Goal: Task Accomplishment & Management: Use online tool/utility

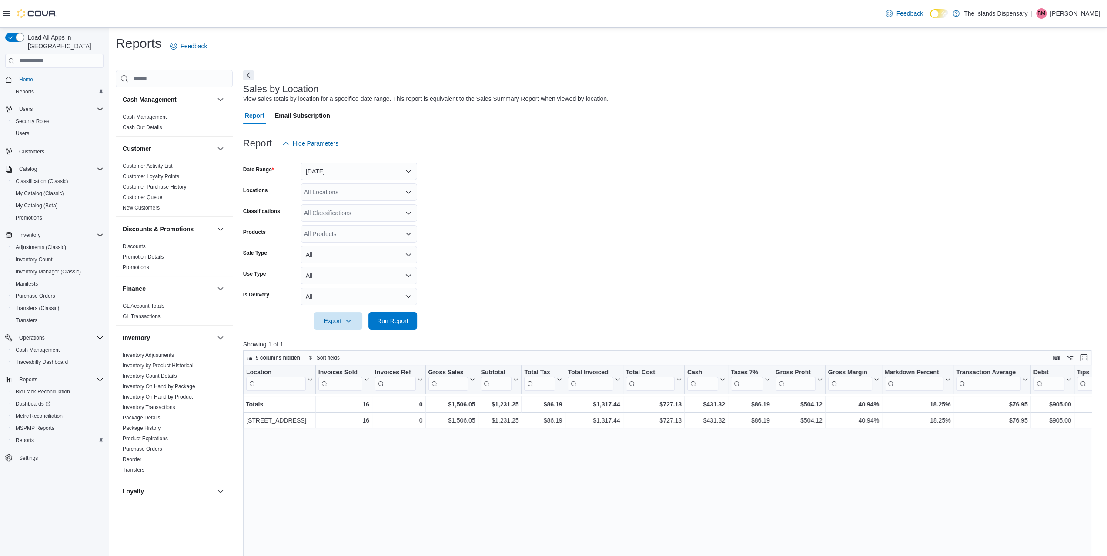
scroll to position [304, 0]
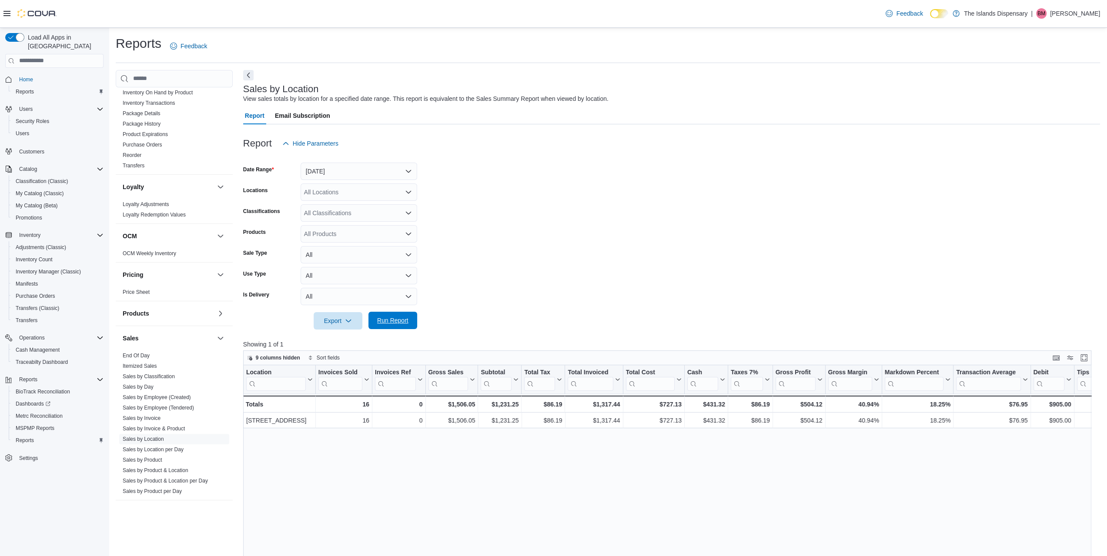
click at [393, 320] on span "Run Report" at bounding box center [392, 320] width 31 height 9
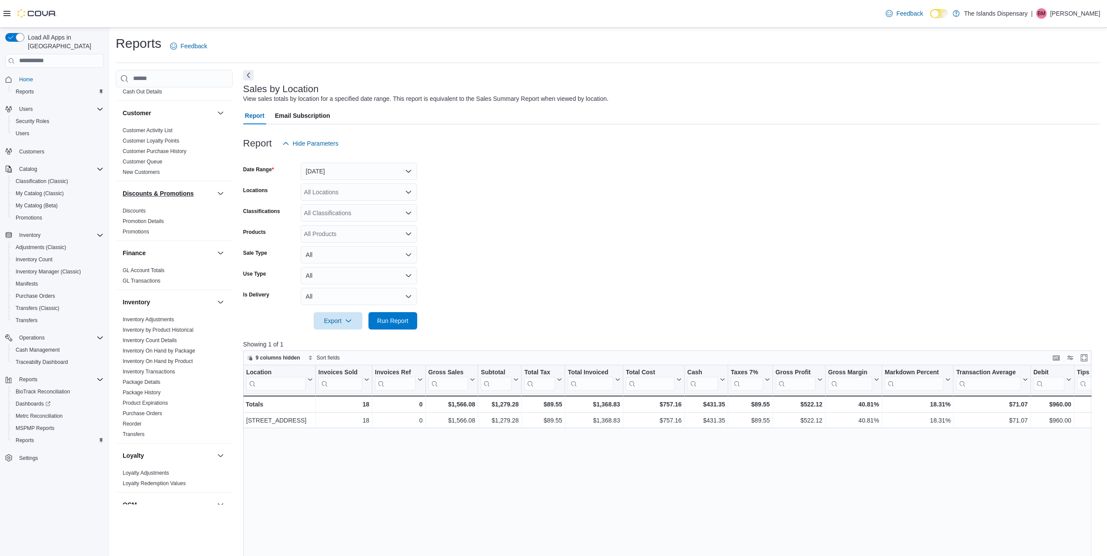
scroll to position [0, 0]
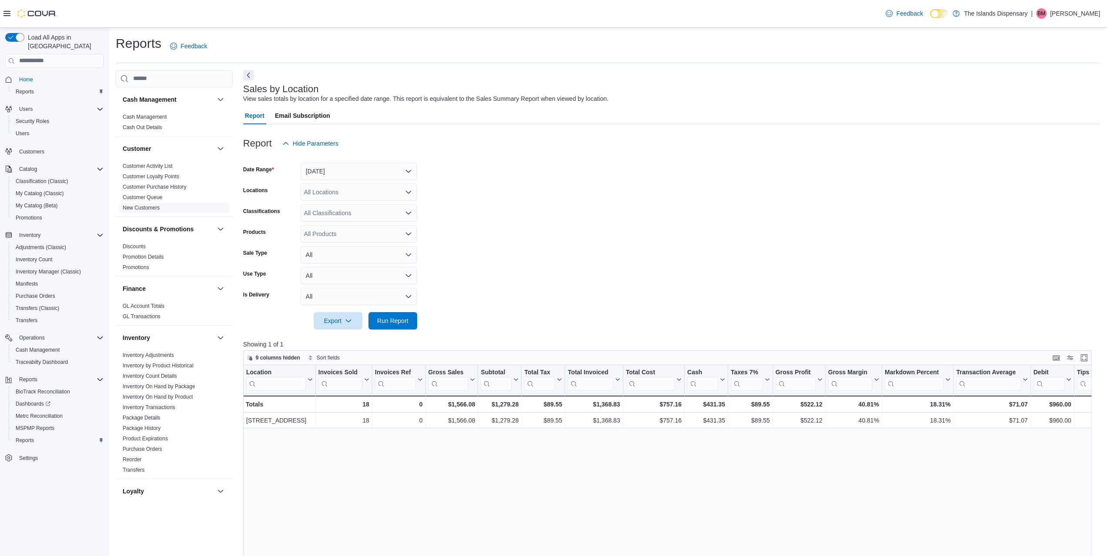
click at [147, 211] on span "New Customers" at bounding box center [141, 207] width 37 height 7
click at [148, 207] on link "New Customers" at bounding box center [141, 208] width 37 height 6
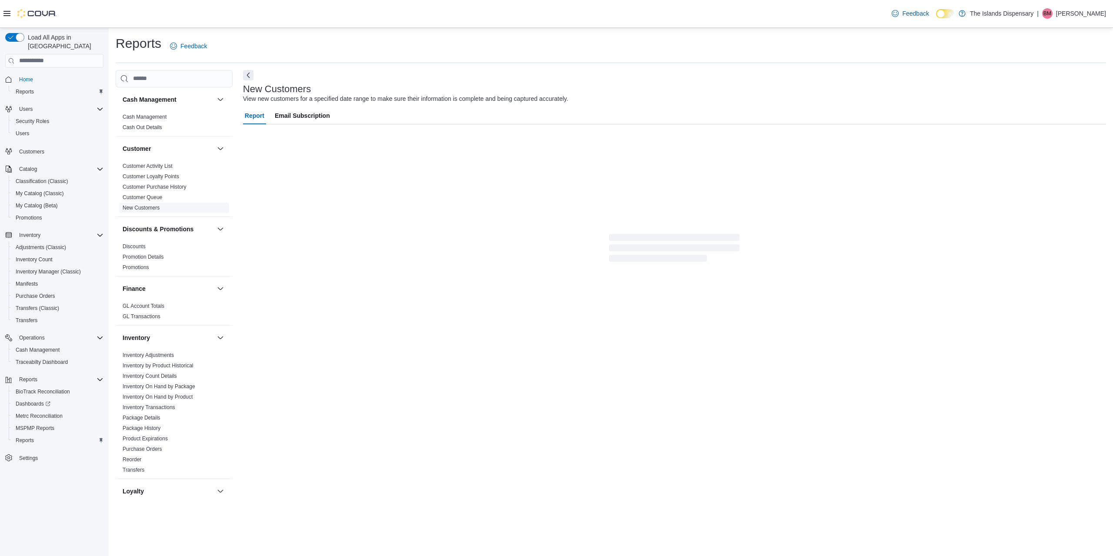
click at [153, 209] on link "New Customers" at bounding box center [141, 208] width 37 height 6
click at [157, 168] on link "Customer Activity List" at bounding box center [148, 166] width 50 height 6
click at [152, 207] on link "New Customers" at bounding box center [141, 208] width 37 height 6
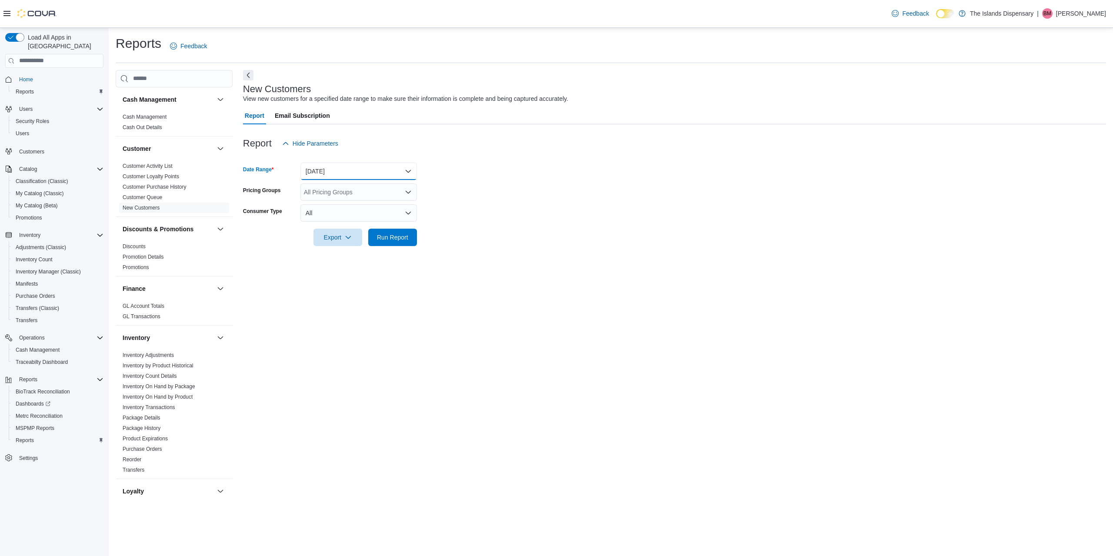
click at [318, 178] on button "[DATE]" at bounding box center [359, 171] width 117 height 17
click at [327, 203] on span "[DATE]" at bounding box center [363, 206] width 99 height 10
click at [386, 234] on span "Run Report" at bounding box center [392, 237] width 31 height 9
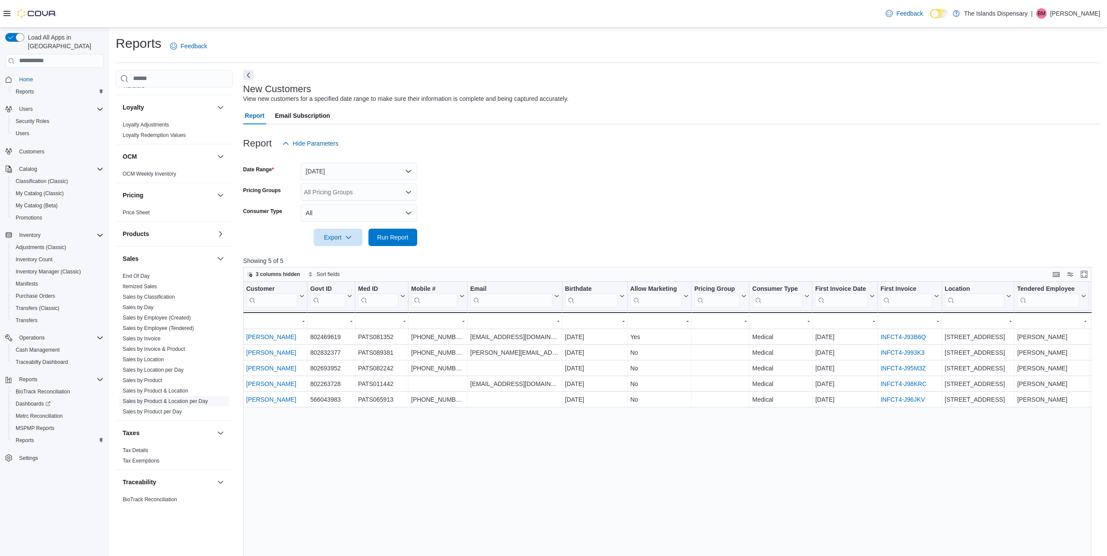
scroll to position [395, 0]
click at [147, 348] on link "Sales by Location" at bounding box center [143, 349] width 41 height 6
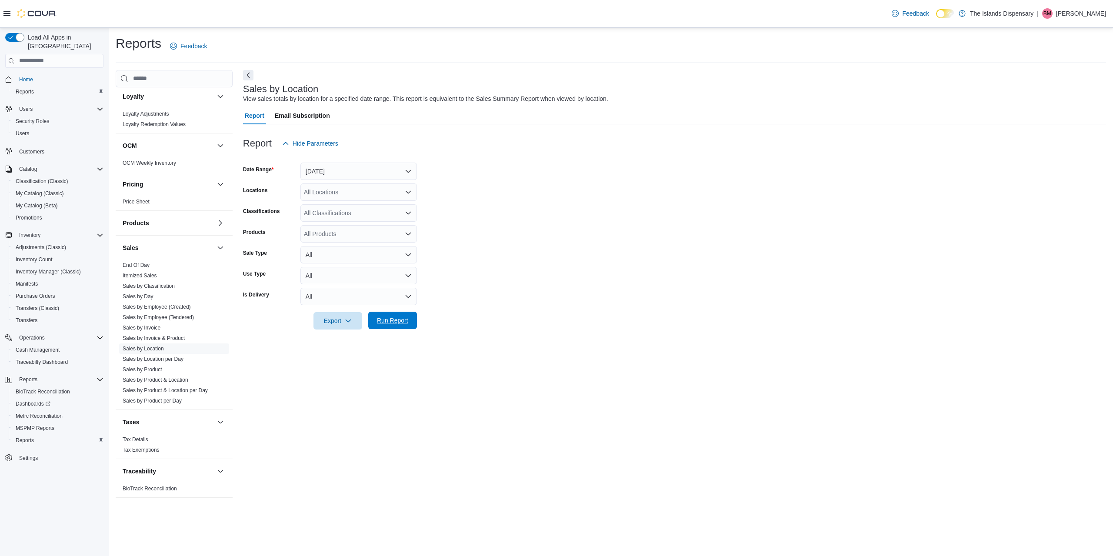
click at [384, 314] on span "Run Report" at bounding box center [393, 320] width 38 height 17
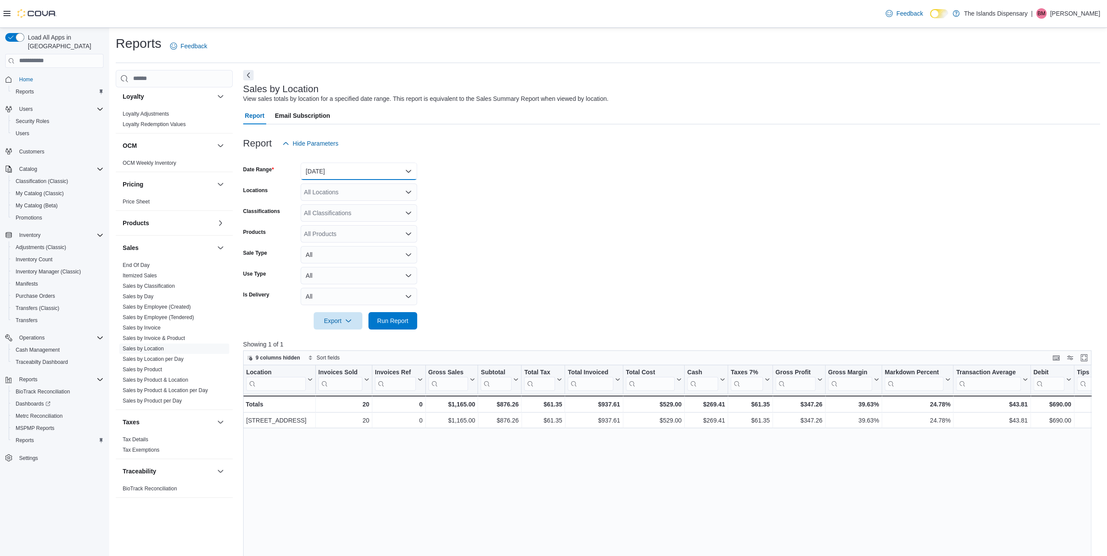
click at [371, 178] on button "[DATE]" at bounding box center [359, 171] width 117 height 17
click at [364, 202] on span "[DATE]" at bounding box center [363, 206] width 99 height 10
click at [391, 315] on span "Run Report" at bounding box center [393, 320] width 38 height 17
click at [395, 313] on span "Run Report" at bounding box center [393, 320] width 38 height 17
click at [326, 167] on button "[DATE]" at bounding box center [359, 171] width 117 height 17
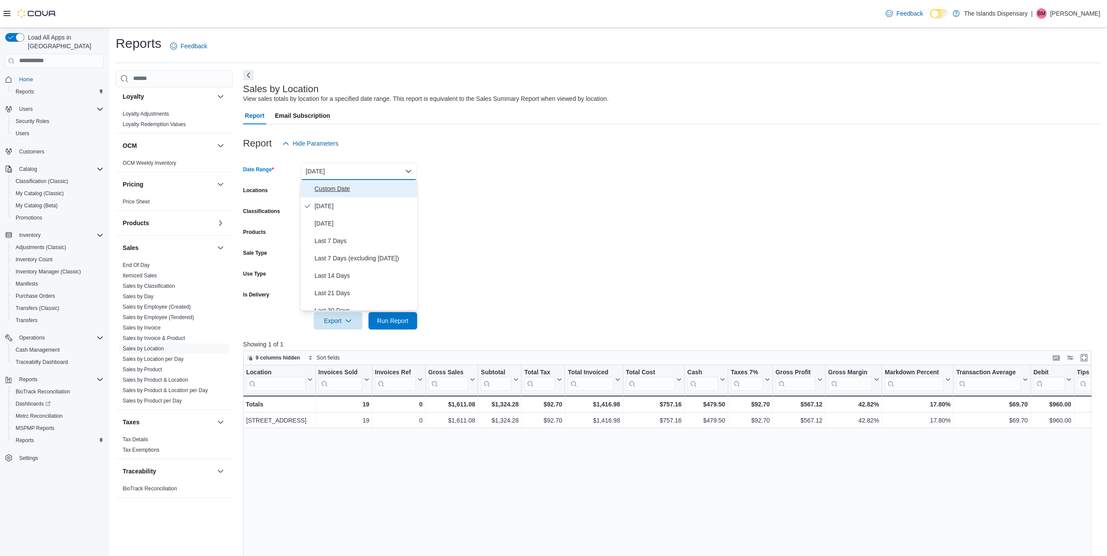
click at [331, 187] on span "Custom Date" at bounding box center [363, 189] width 99 height 10
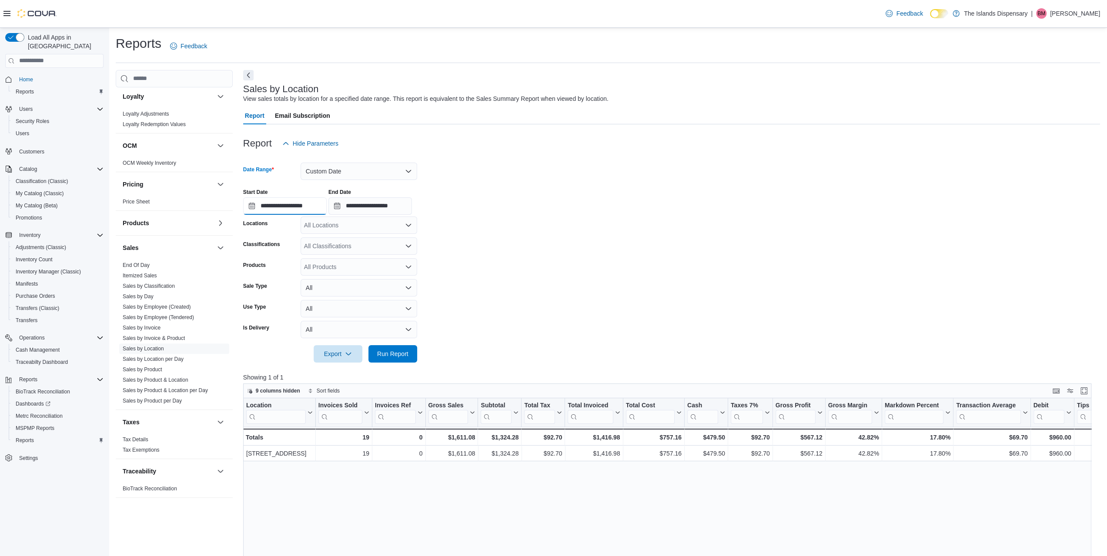
click at [289, 206] on input "**********" at bounding box center [285, 205] width 84 height 17
click at [270, 271] on div "8" at bounding box center [269, 272] width 15 height 15
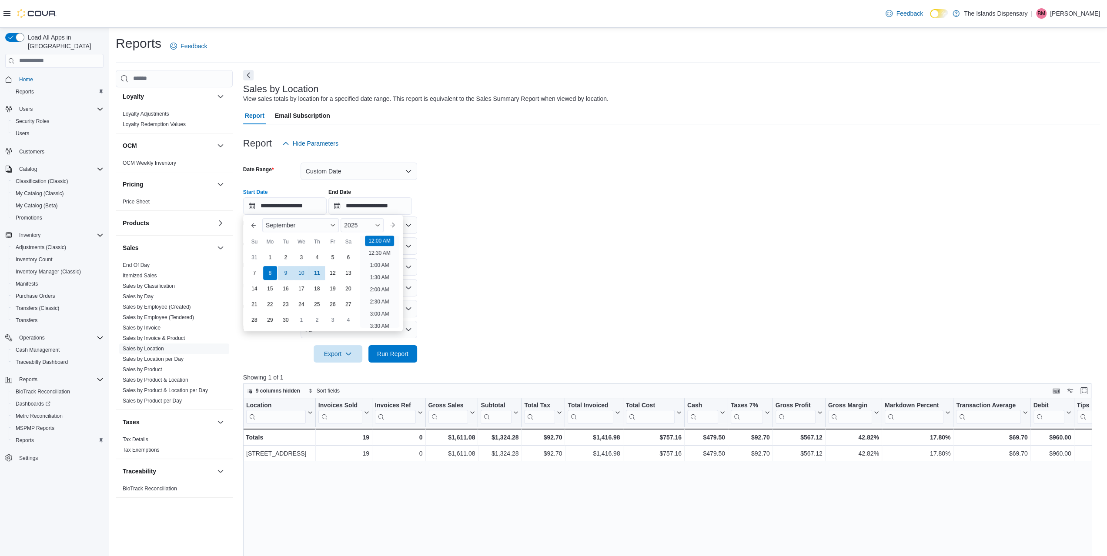
click at [531, 252] on form "**********" at bounding box center [671, 257] width 857 height 211
click at [401, 358] on span "Run Report" at bounding box center [393, 353] width 38 height 17
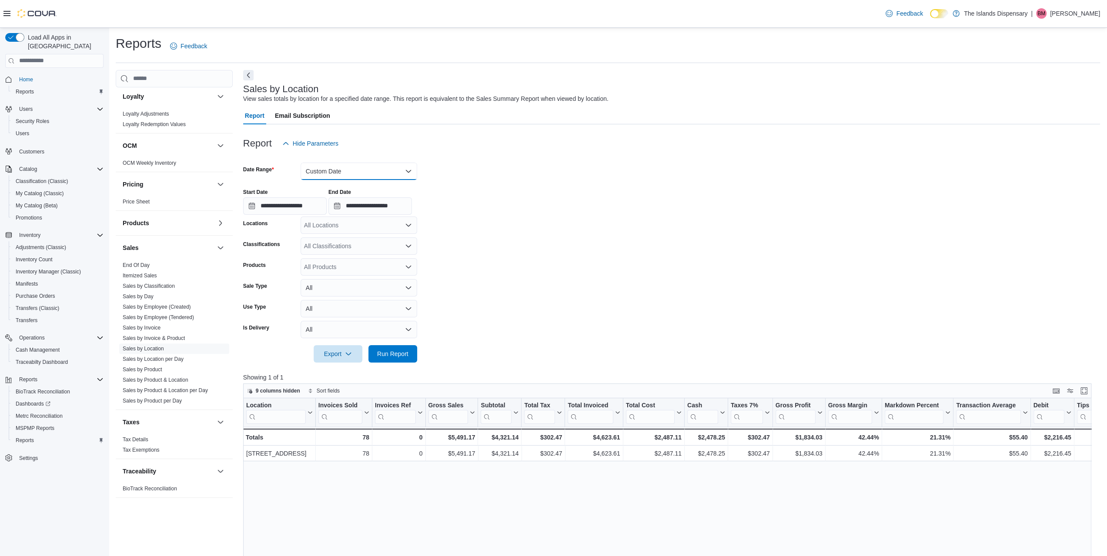
click at [311, 164] on button "Custom Date" at bounding box center [359, 171] width 117 height 17
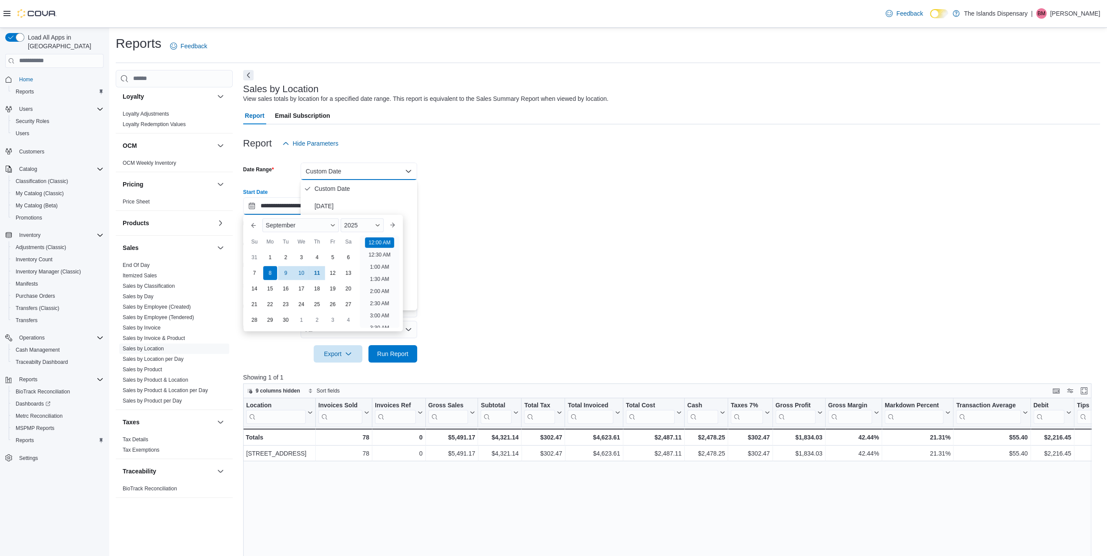
click at [268, 203] on input "**********" at bounding box center [285, 205] width 84 height 17
click at [268, 259] on div "1" at bounding box center [269, 257] width 15 height 15
type input "**********"
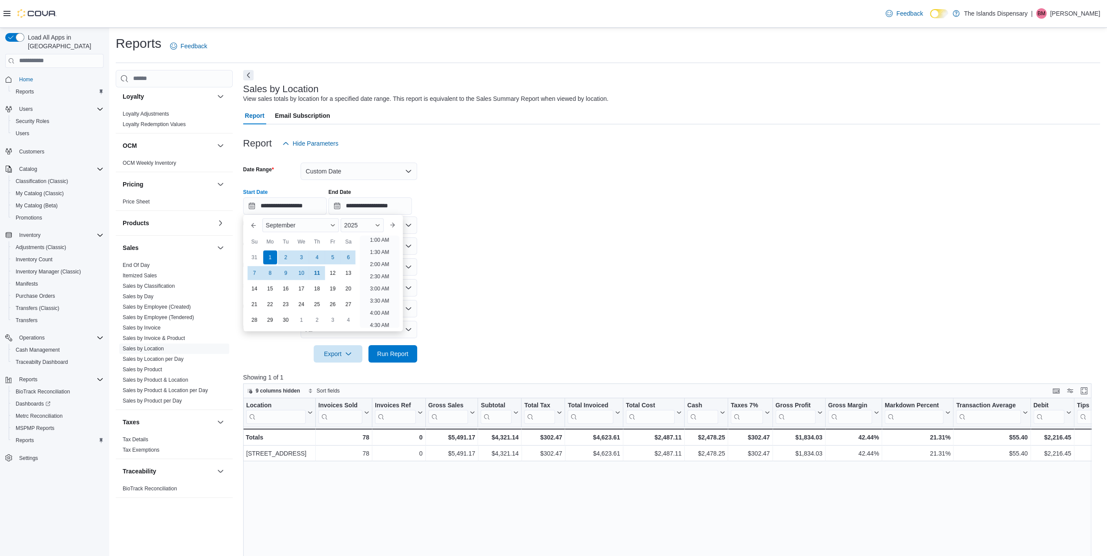
scroll to position [2, 0]
click at [552, 225] on form "**********" at bounding box center [671, 257] width 857 height 211
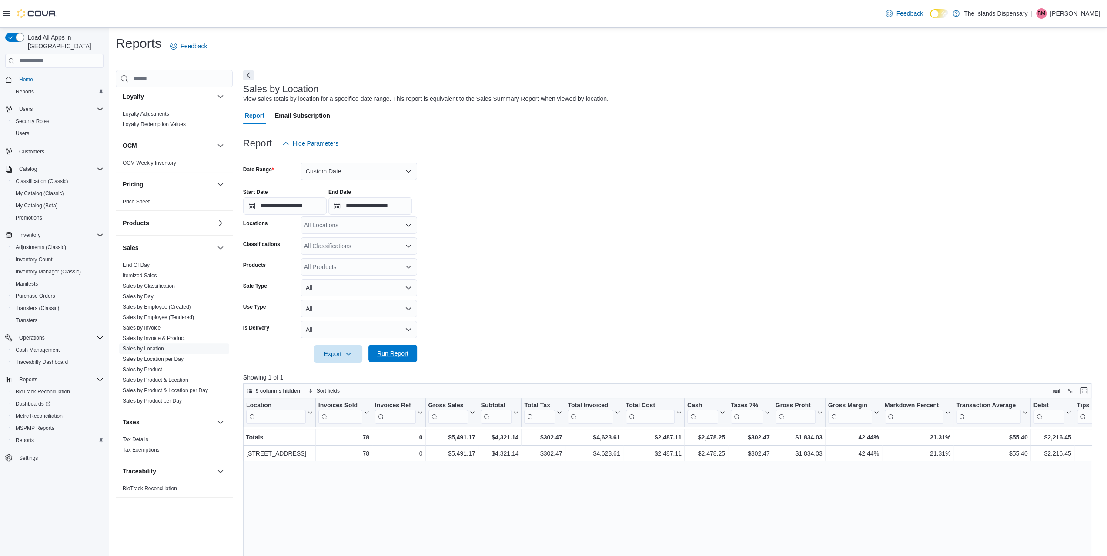
click at [409, 354] on span "Run Report" at bounding box center [393, 353] width 38 height 17
